Goal: Navigation & Orientation: Find specific page/section

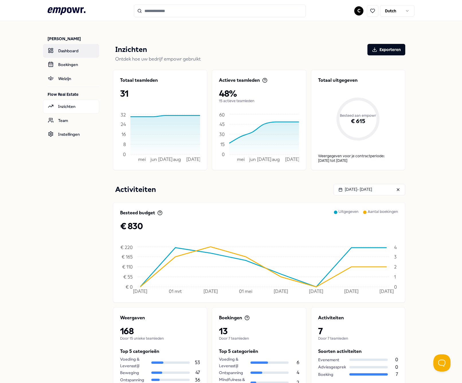
click at [65, 54] on link "Dashboard" at bounding box center [71, 51] width 56 height 14
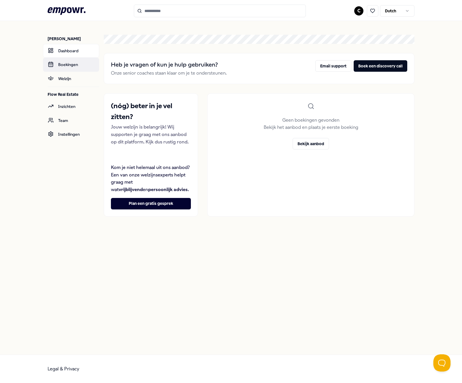
click at [62, 65] on link "Boekingen" at bounding box center [71, 65] width 56 height 14
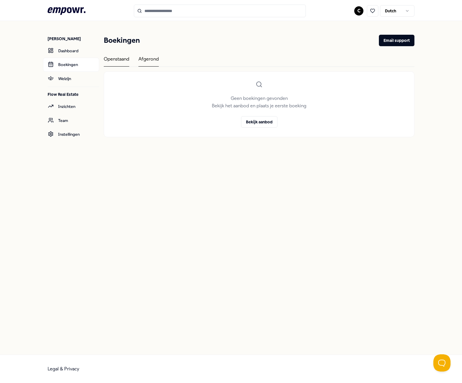
click at [149, 60] on div "Afgerond" at bounding box center [149, 60] width 20 height 11
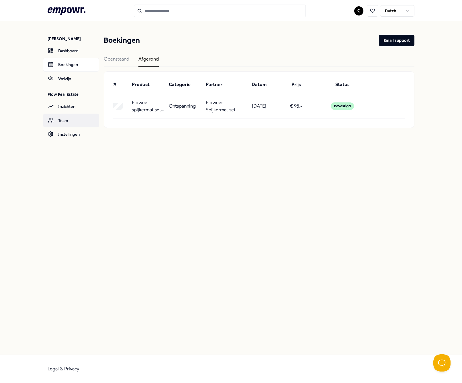
click at [67, 115] on link "Team" at bounding box center [71, 121] width 56 height 14
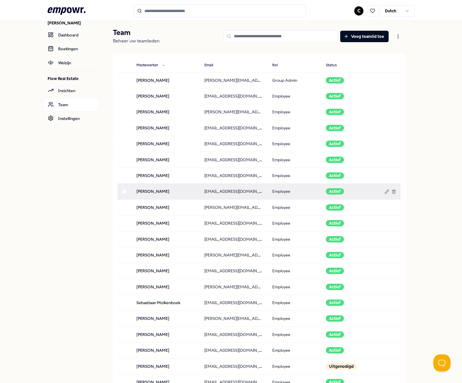
scroll to position [15, 0]
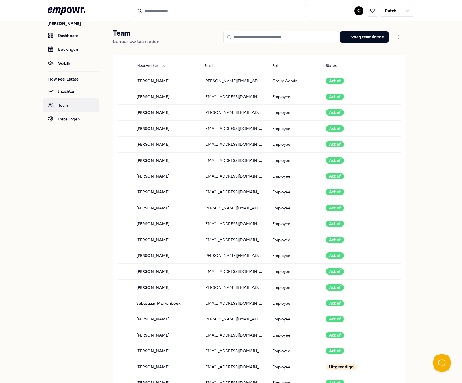
click at [63, 108] on link "Team" at bounding box center [71, 105] width 56 height 14
click at [59, 90] on link "Inzichten" at bounding box center [71, 91] width 56 height 14
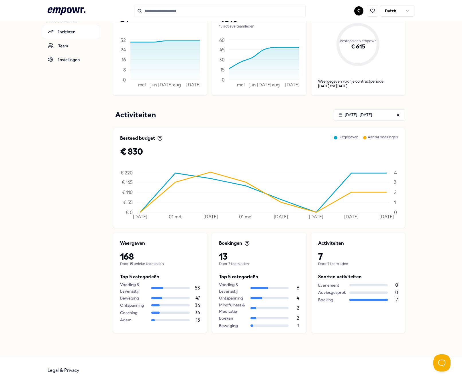
scroll to position [74, 0]
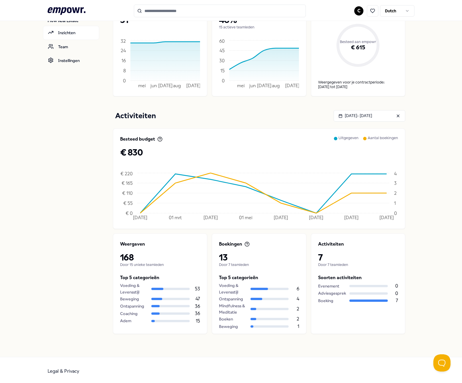
click at [358, 300] on div at bounding box center [369, 300] width 38 height 2
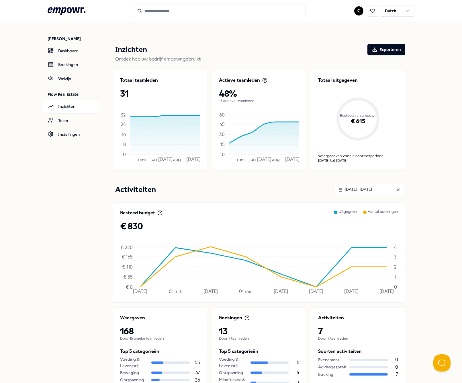
scroll to position [0, 0]
